Goal: Information Seeking & Learning: Learn about a topic

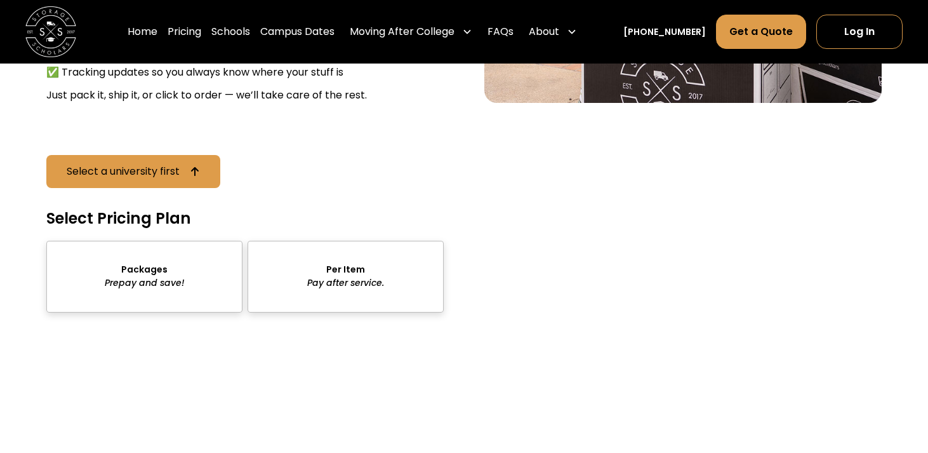
scroll to position [1835, 0]
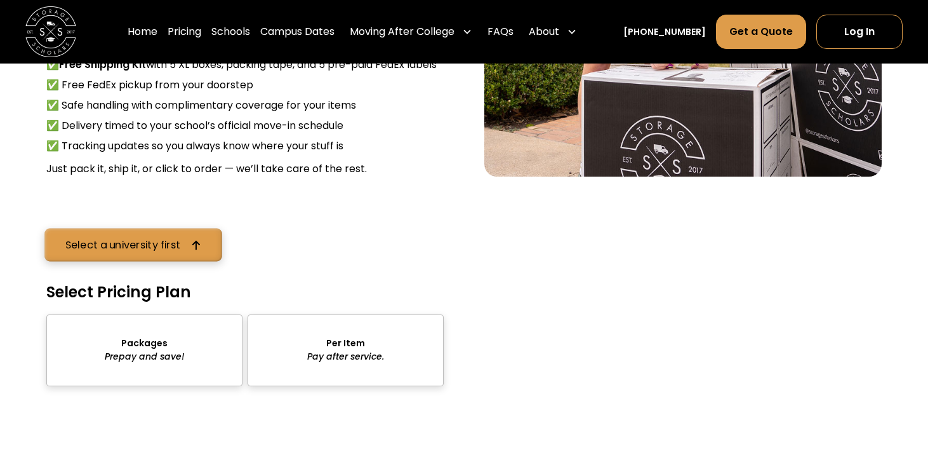
click at [163, 250] on div "Select a university first" at bounding box center [123, 245] width 116 height 10
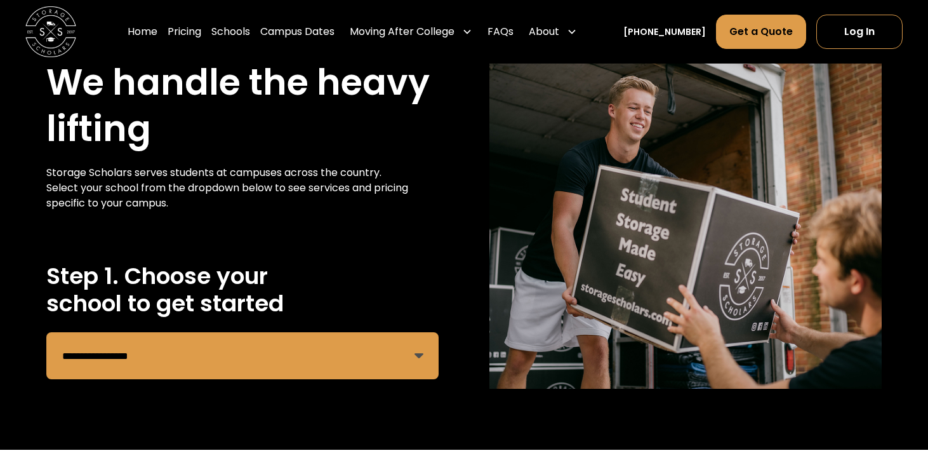
scroll to position [63, 0]
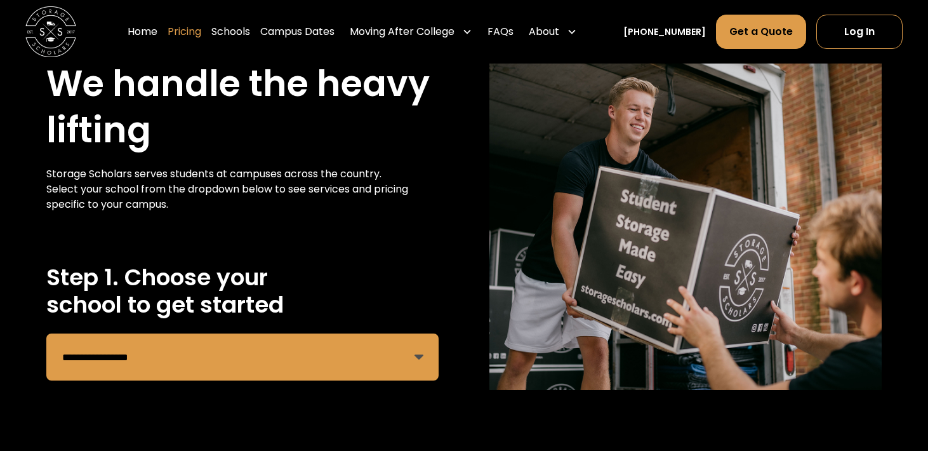
click at [201, 32] on link "Pricing" at bounding box center [185, 32] width 34 height 36
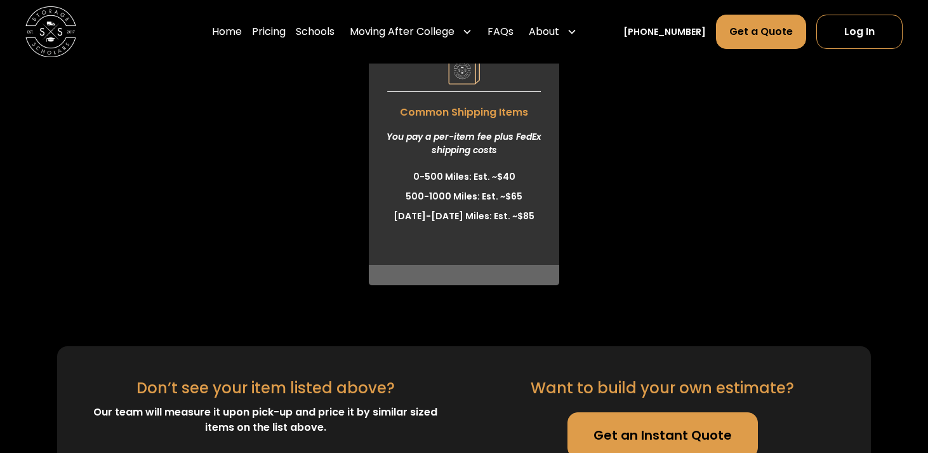
scroll to position [3676, 0]
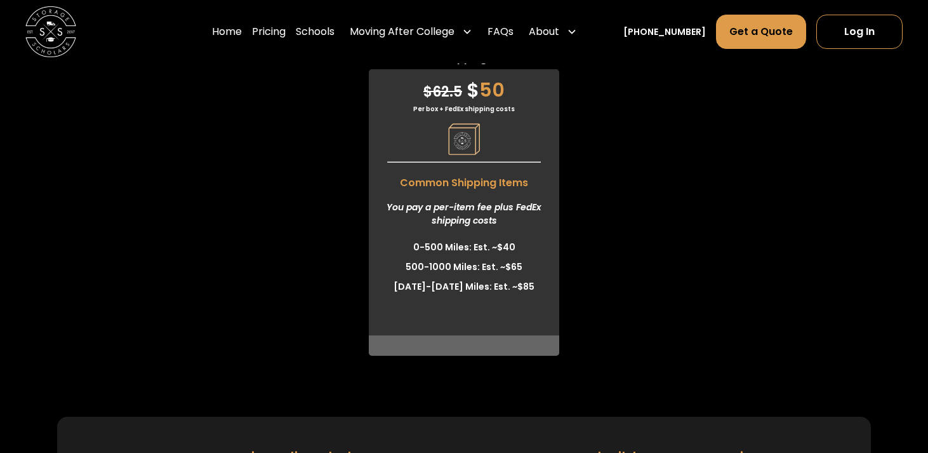
click at [419, 114] on div "Per box + FedEx shipping costs" at bounding box center [464, 109] width 190 height 10
drag, startPoint x: 419, startPoint y: 129, endPoint x: 514, endPoint y: 142, distance: 95.5
click at [514, 142] on div "$ 62.5 $ 50 Per box + FedEx shipping costs Common Shipping Items You pay a per-…" at bounding box center [464, 212] width 190 height 286
drag, startPoint x: 384, startPoint y: 223, endPoint x: 496, endPoint y: 249, distance: 114.7
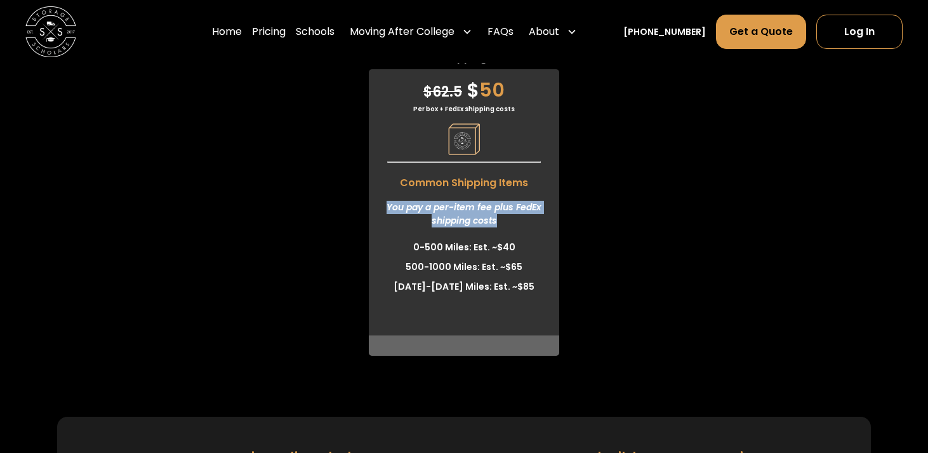
click at [496, 237] on div "You pay a per-item fee plus FedEx shipping costs" at bounding box center [464, 213] width 190 height 47
click at [502, 237] on div "You pay a per-item fee plus FedEx shipping costs" at bounding box center [464, 213] width 190 height 47
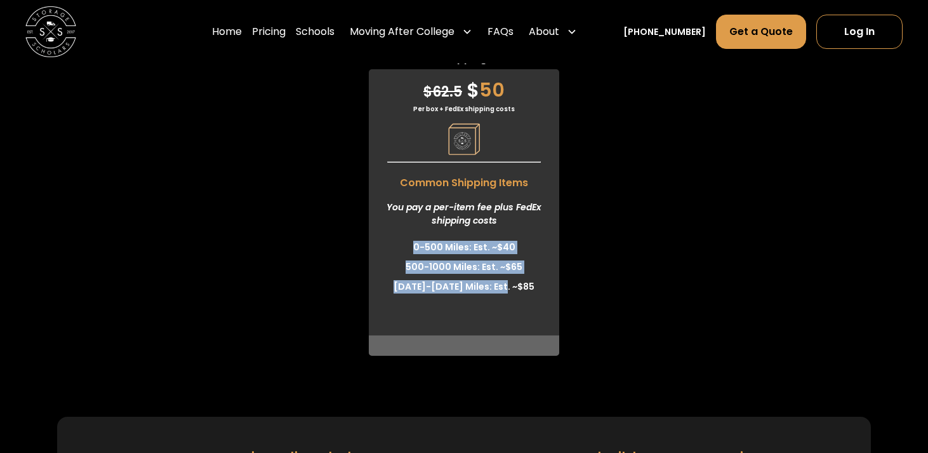
drag, startPoint x: 502, startPoint y: 242, endPoint x: 502, endPoint y: 303, distance: 60.9
click at [502, 303] on div "$ 62.5 $ 50 Per box + FedEx shipping costs Common Shipping Items You pay a per-…" at bounding box center [464, 212] width 190 height 286
click at [502, 296] on li "1000-1500 Miles: Est. ~$85" at bounding box center [464, 287] width 190 height 20
drag, startPoint x: 526, startPoint y: 310, endPoint x: 423, endPoint y: 254, distance: 116.5
click at [423, 254] on div "$ 62.5 $ 50 Per box + FedEx shipping costs Common Shipping Items You pay a per-…" at bounding box center [464, 212] width 190 height 286
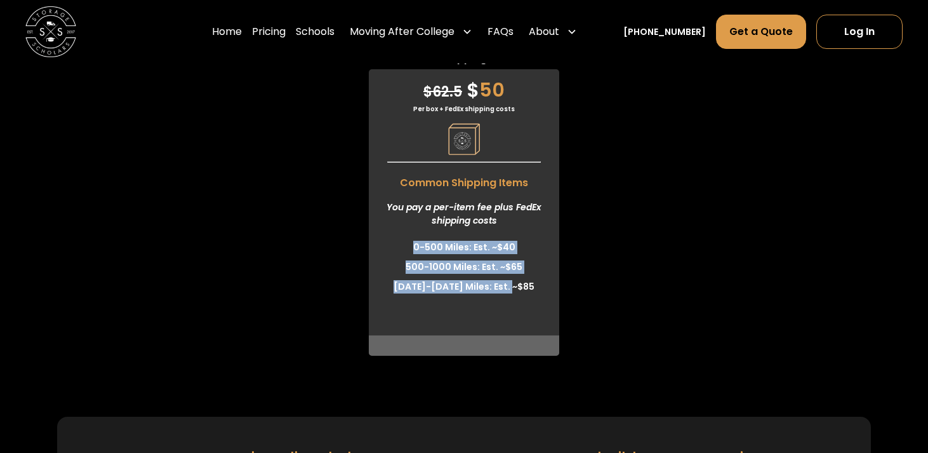
click at [423, 237] on div "You pay a per-item fee plus FedEx shipping costs" at bounding box center [464, 213] width 190 height 47
drag, startPoint x: 423, startPoint y: 254, endPoint x: 480, endPoint y: 328, distance: 93.3
click at [480, 328] on div "$ 62.5 $ 50 Per box + FedEx shipping costs Common Shipping Items You pay a per-…" at bounding box center [464, 212] width 190 height 286
click at [480, 320] on ul "0-500 Miles: Est. ~$40 500-1000 Miles: Est. ~$65 1000-1500 Miles: Est. ~$85" at bounding box center [464, 278] width 190 height 83
